Goal: Download file/media

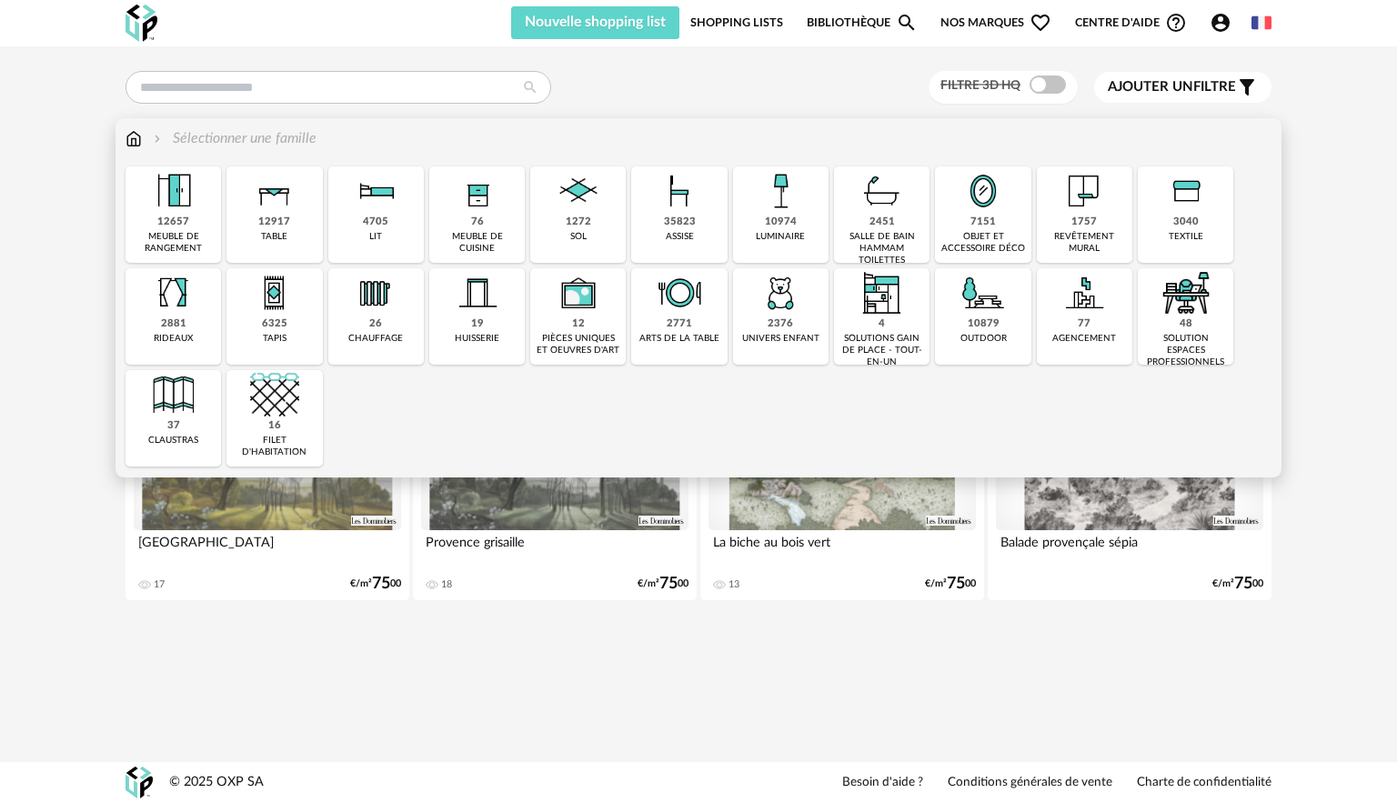
click at [1191, 301] on img at bounding box center [1186, 292] width 49 height 49
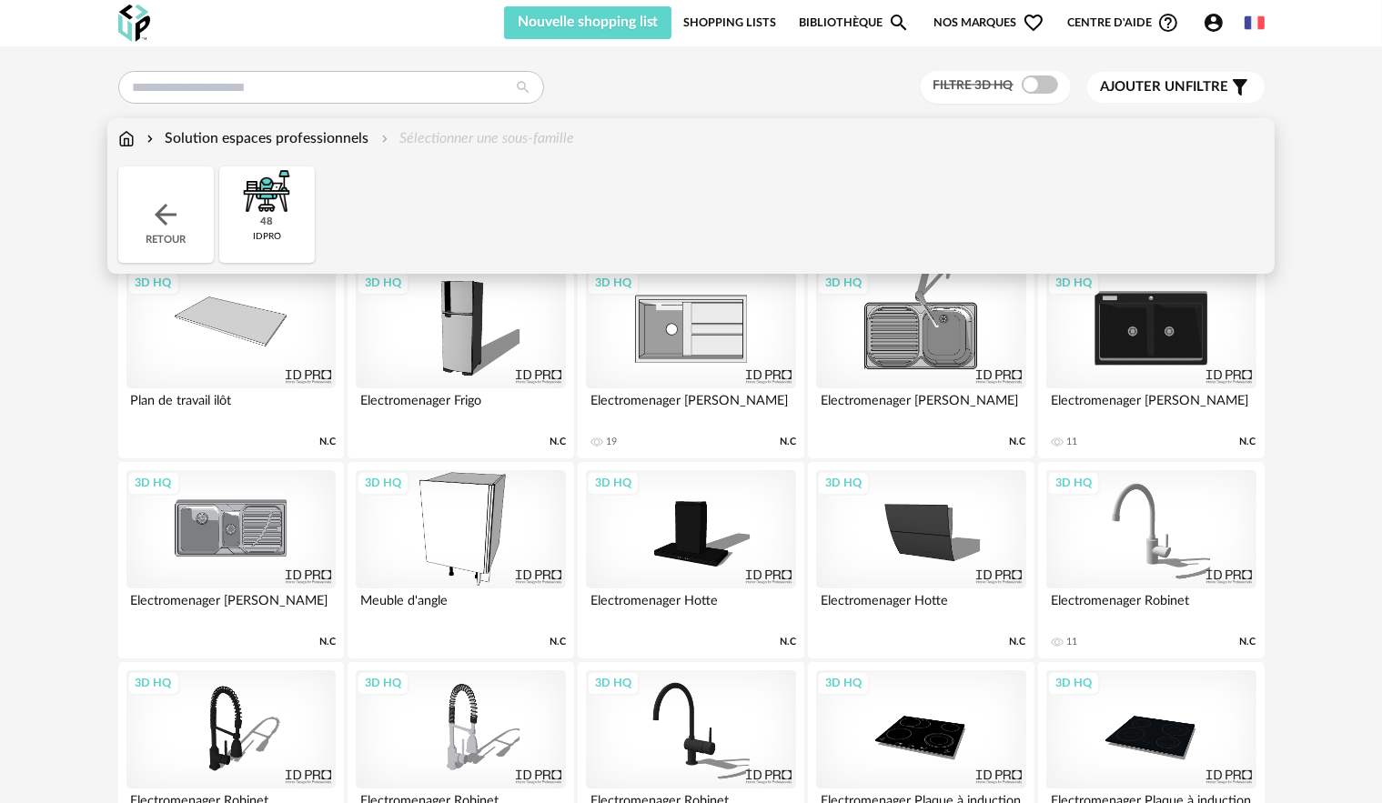
click at [183, 137] on div "Solution espaces professionnels" at bounding box center [256, 138] width 226 height 21
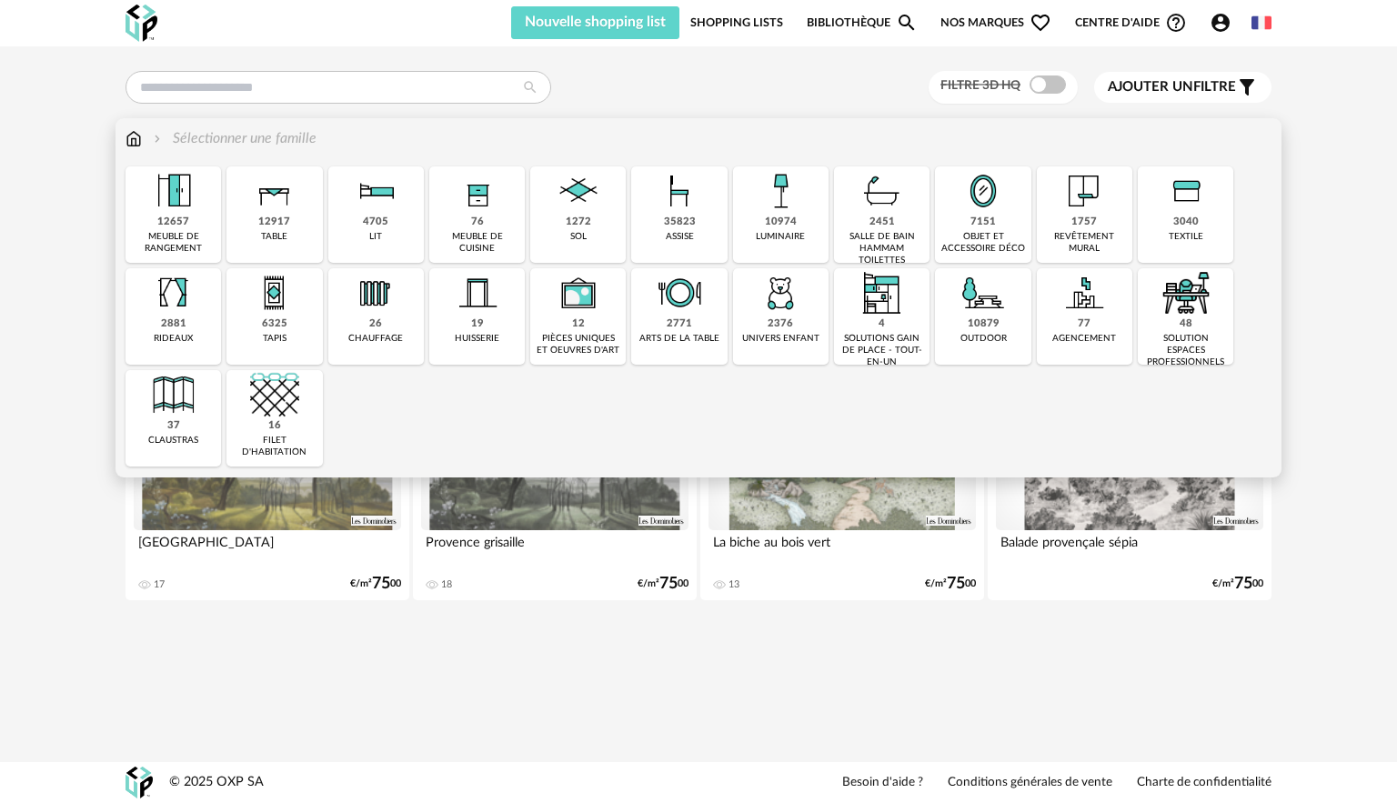
click at [272, 223] on div "12917" at bounding box center [274, 223] width 32 height 14
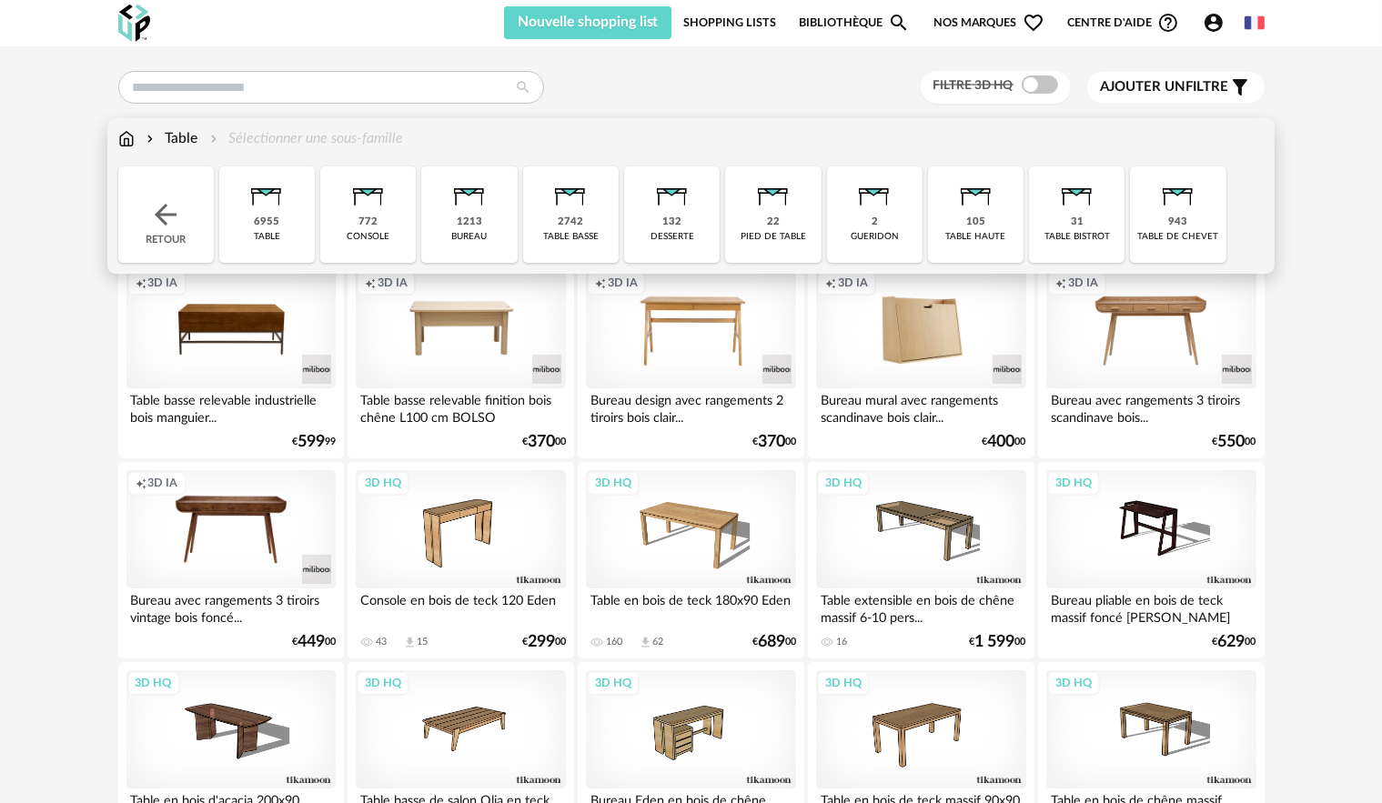
click at [146, 221] on div "Retour" at bounding box center [166, 214] width 96 height 96
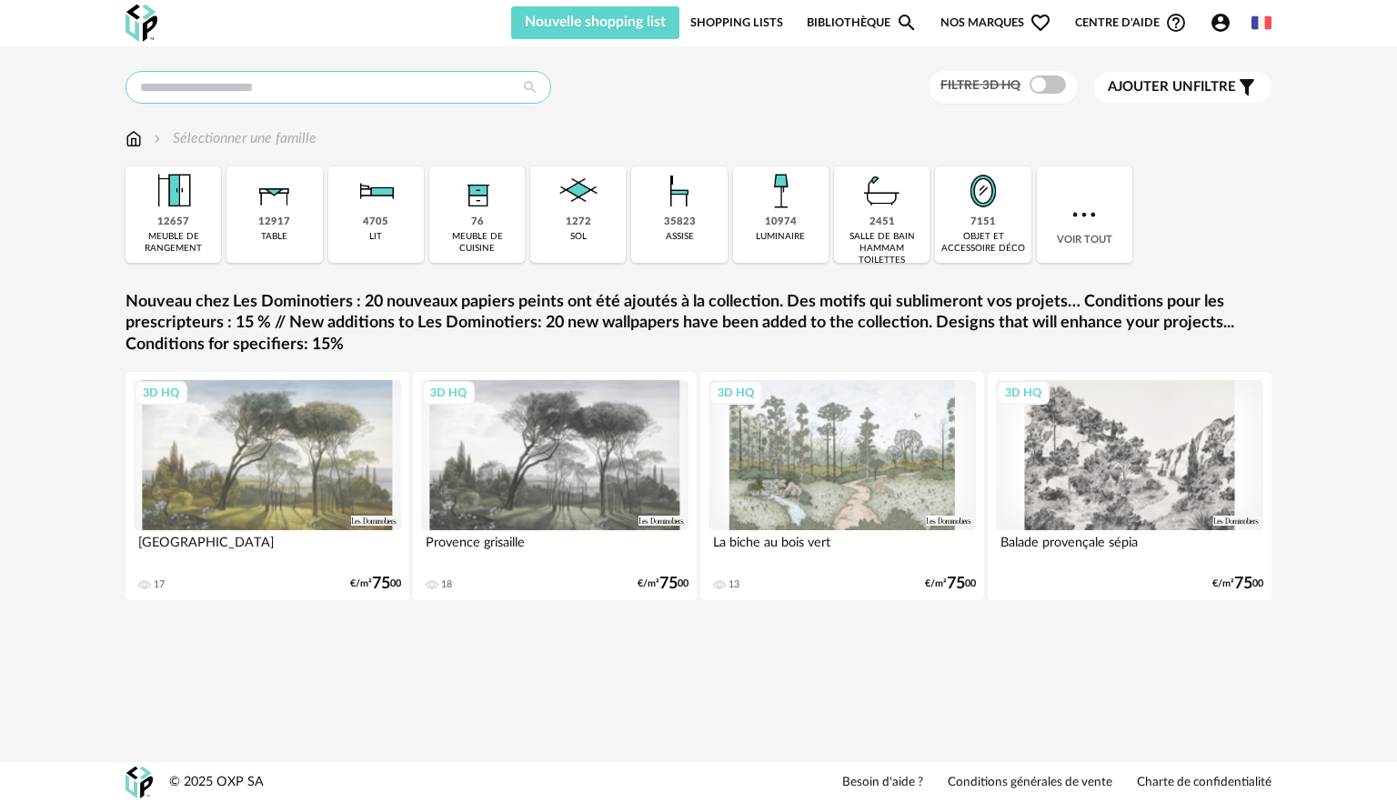
click at [419, 95] on input "text" at bounding box center [339, 87] width 426 height 33
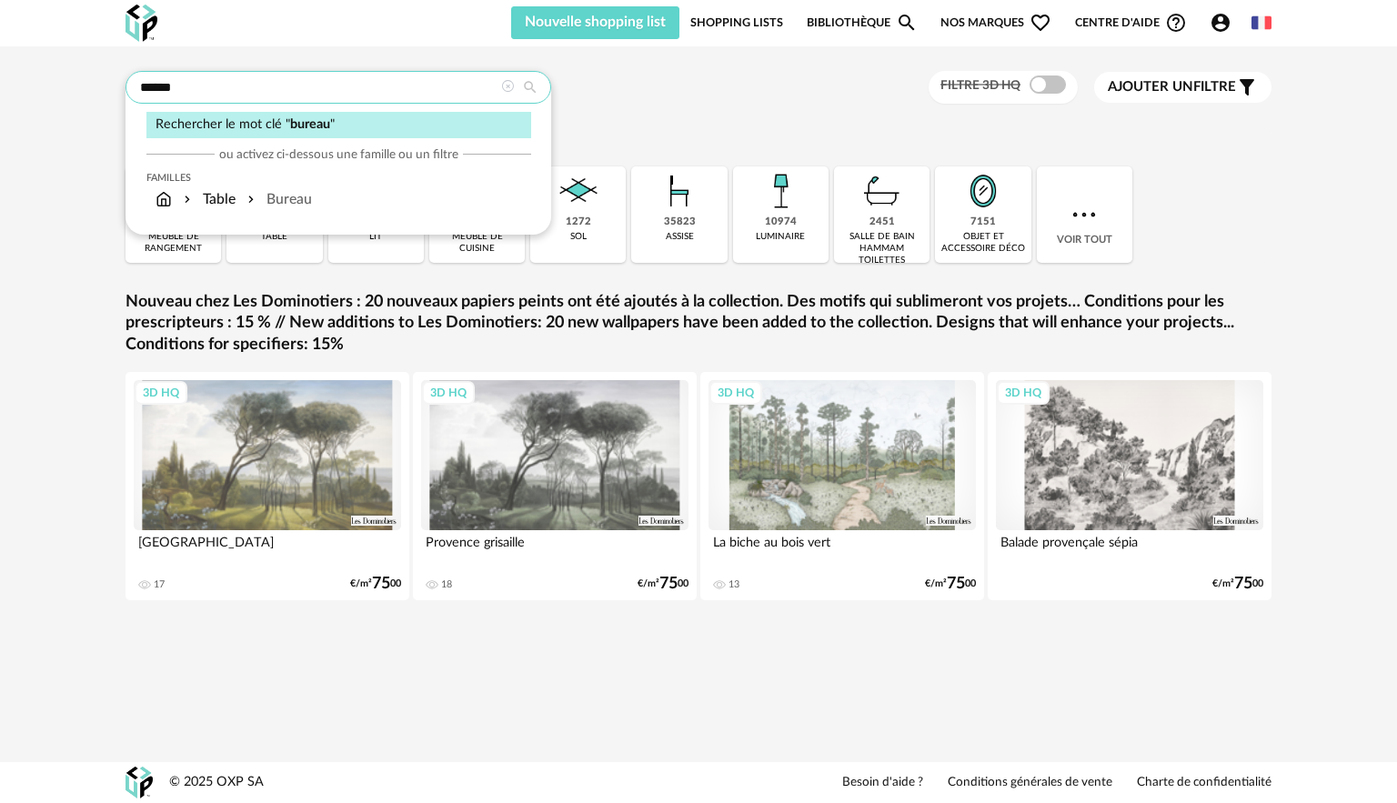
type input "******"
click at [531, 87] on icon at bounding box center [530, 87] width 33 height 16
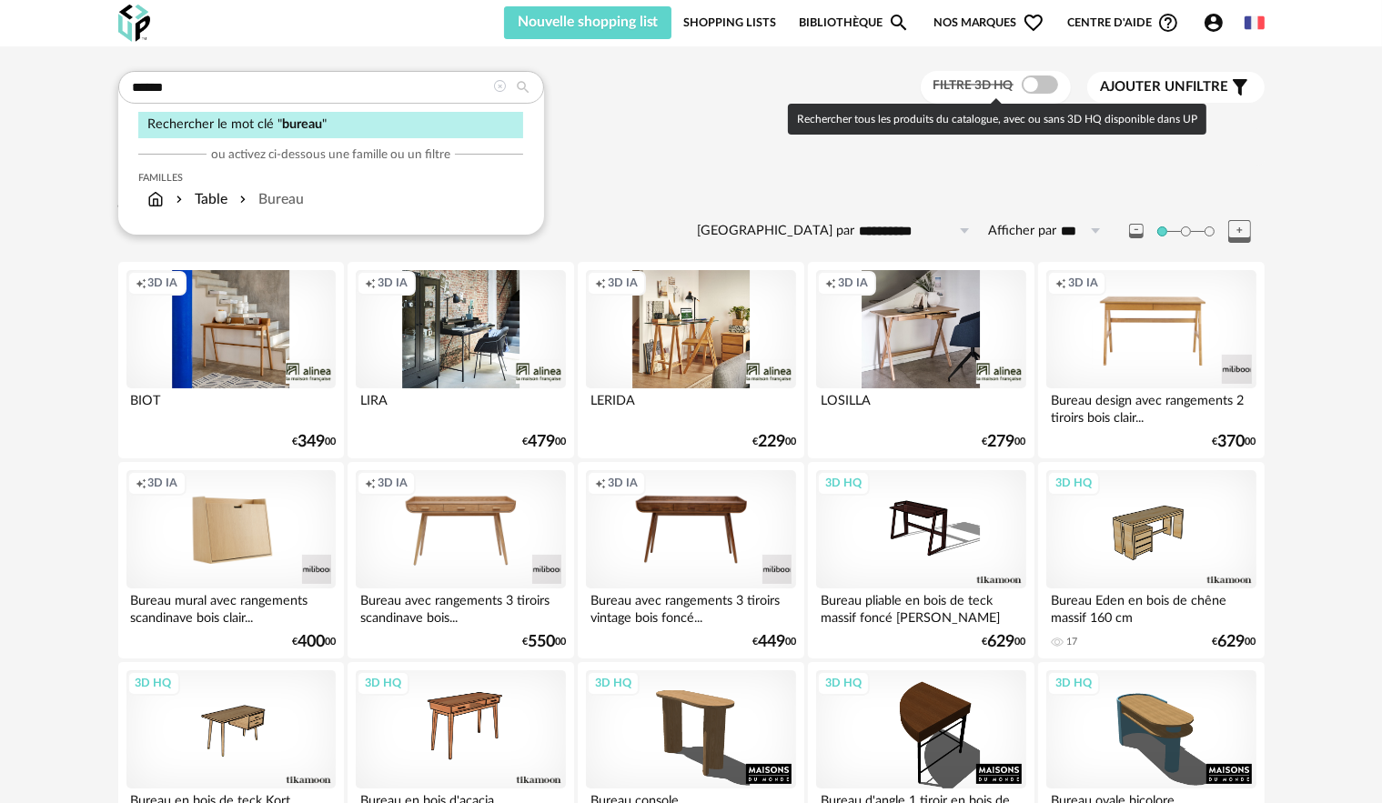
click at [1041, 80] on span at bounding box center [1039, 84] width 36 height 18
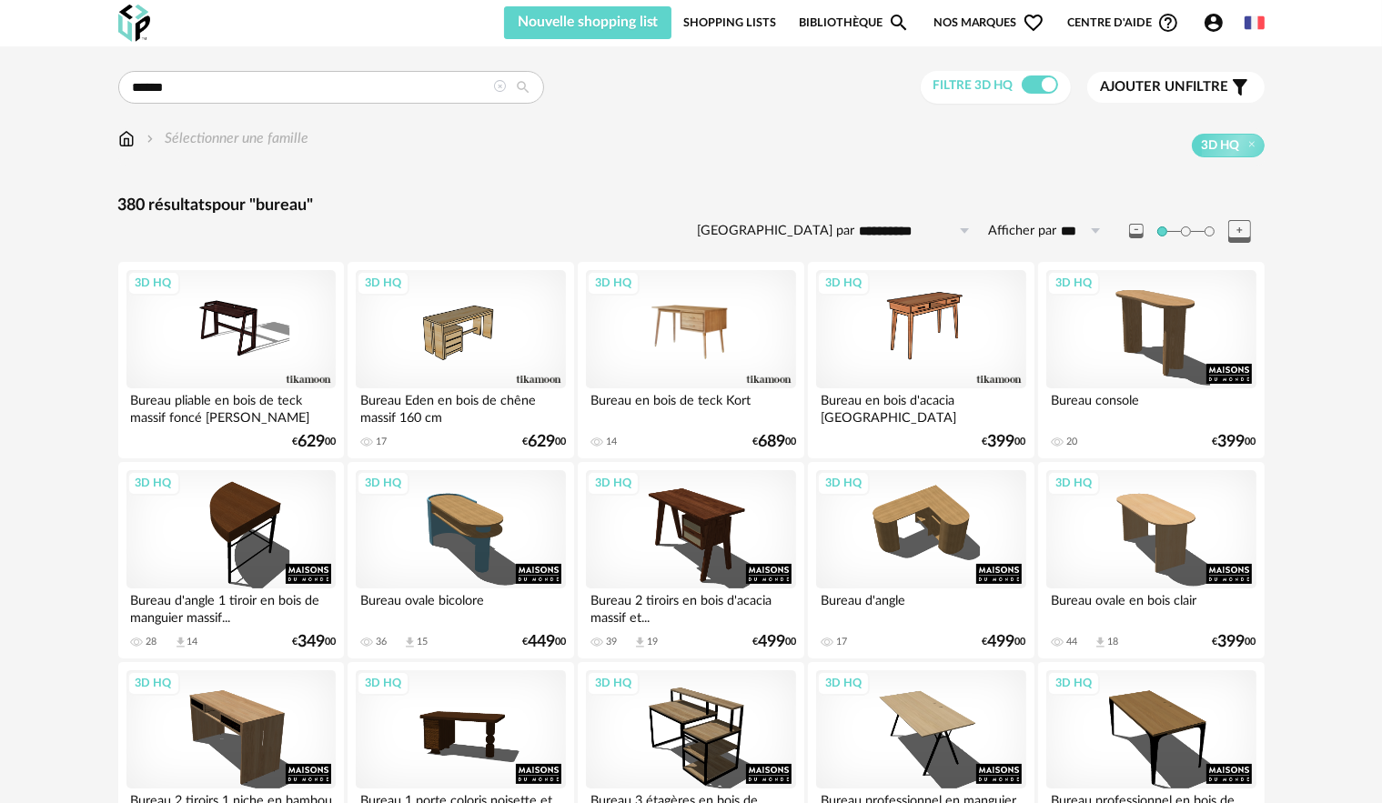
click at [752, 341] on div "3D HQ" at bounding box center [690, 329] width 209 height 118
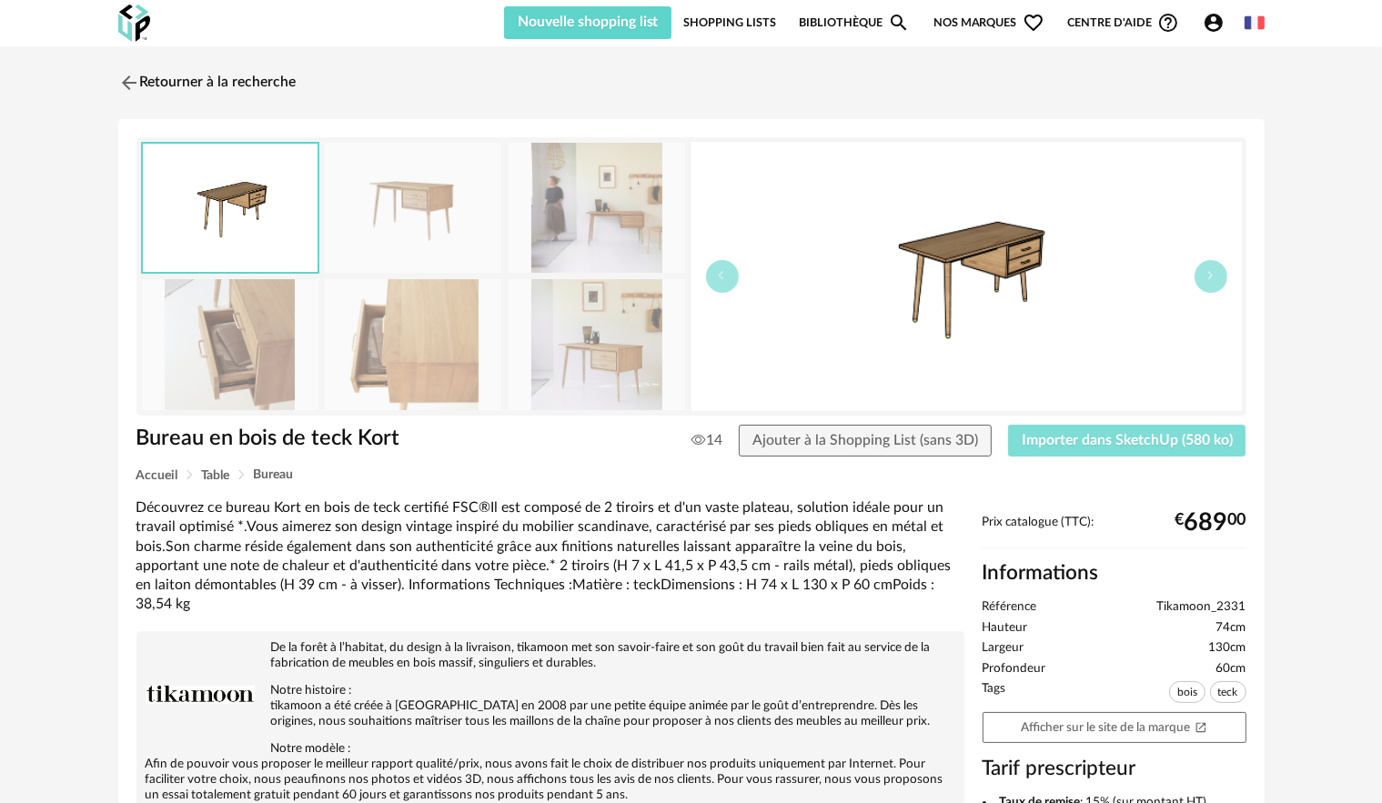
click at [1070, 437] on span "Importer dans SketchUp (580 ko)" at bounding box center [1126, 440] width 211 height 15
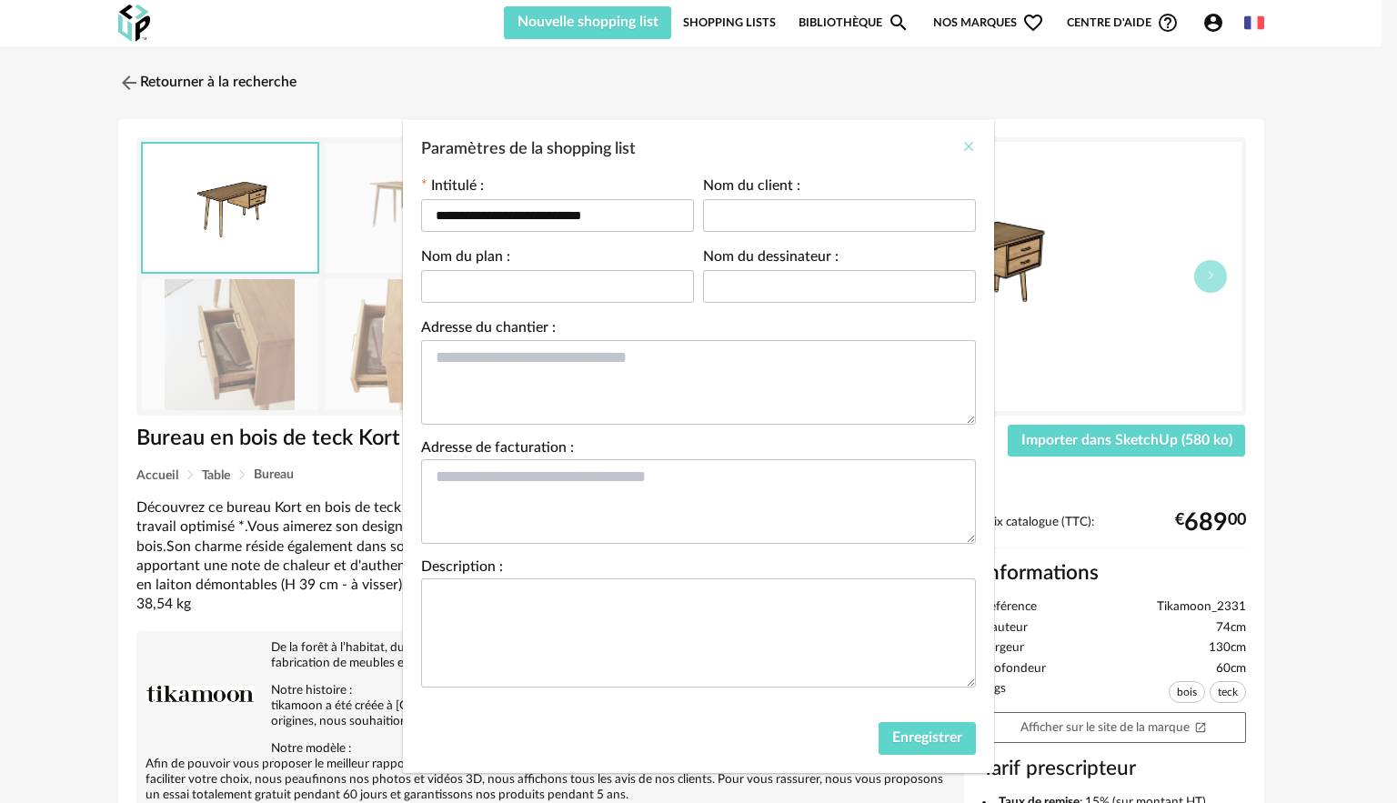
click at [964, 146] on icon "Close" at bounding box center [968, 146] width 15 height 15
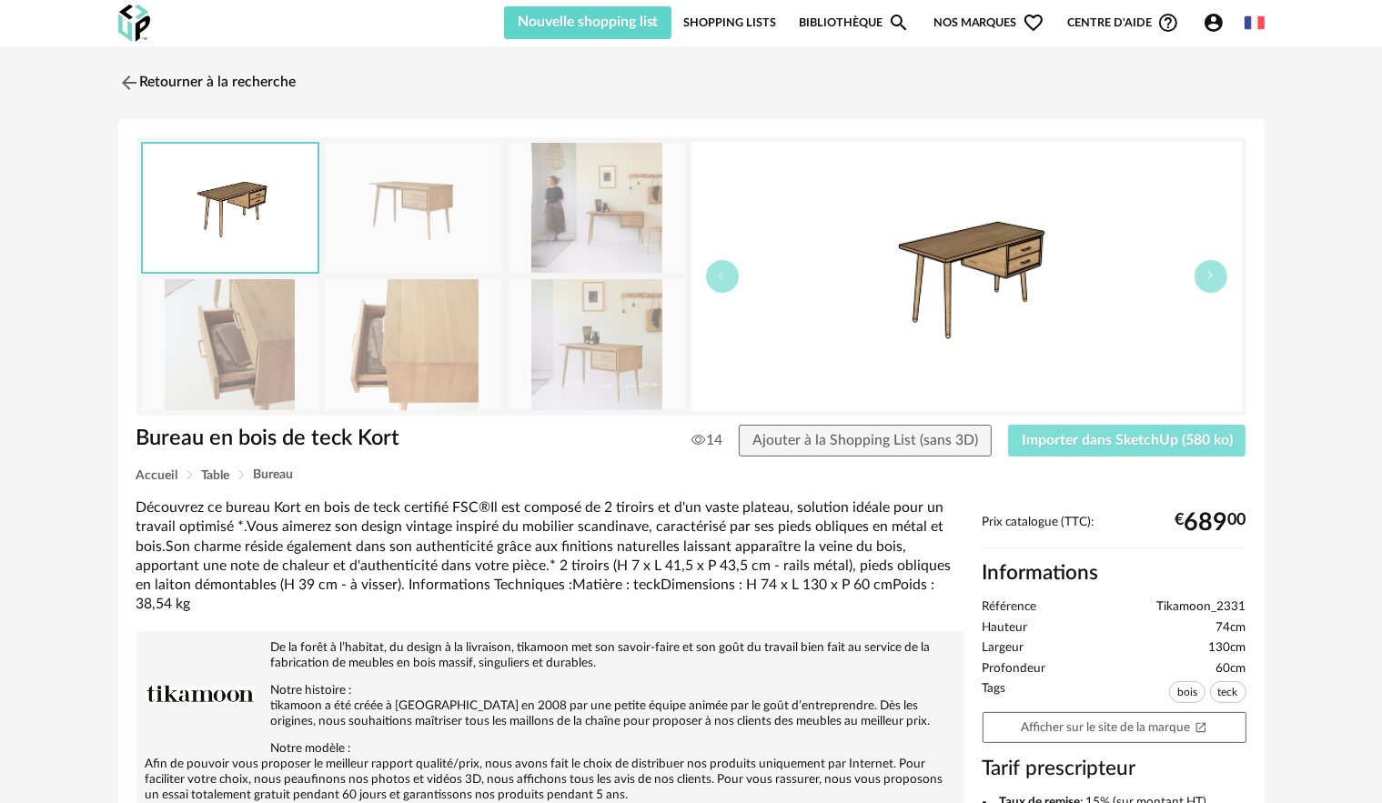
click at [1044, 437] on span "Importer dans SketchUp (580 ko)" at bounding box center [1126, 440] width 211 height 15
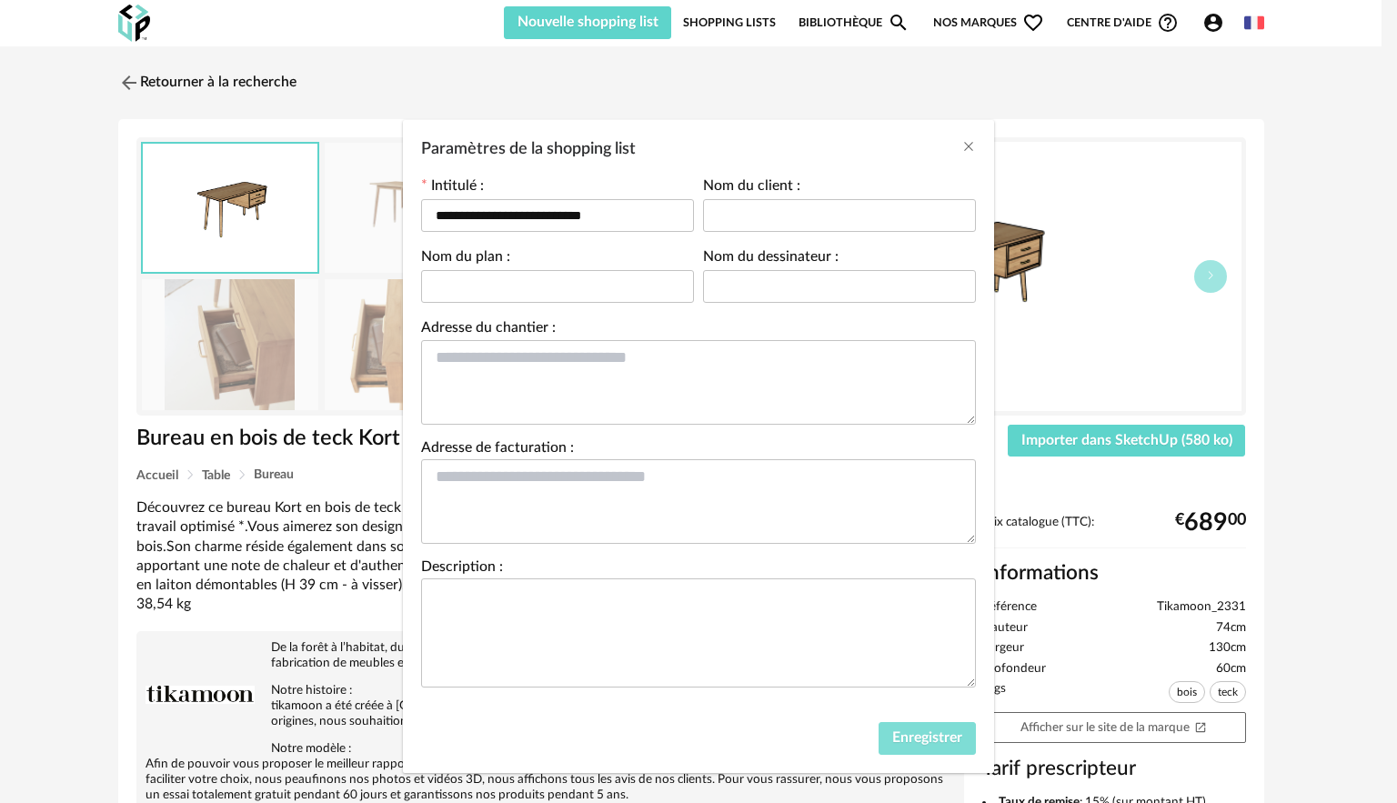
click at [920, 739] on span "Enregistrer" at bounding box center [927, 737] width 70 height 15
